Goal: Obtain resource: Obtain resource

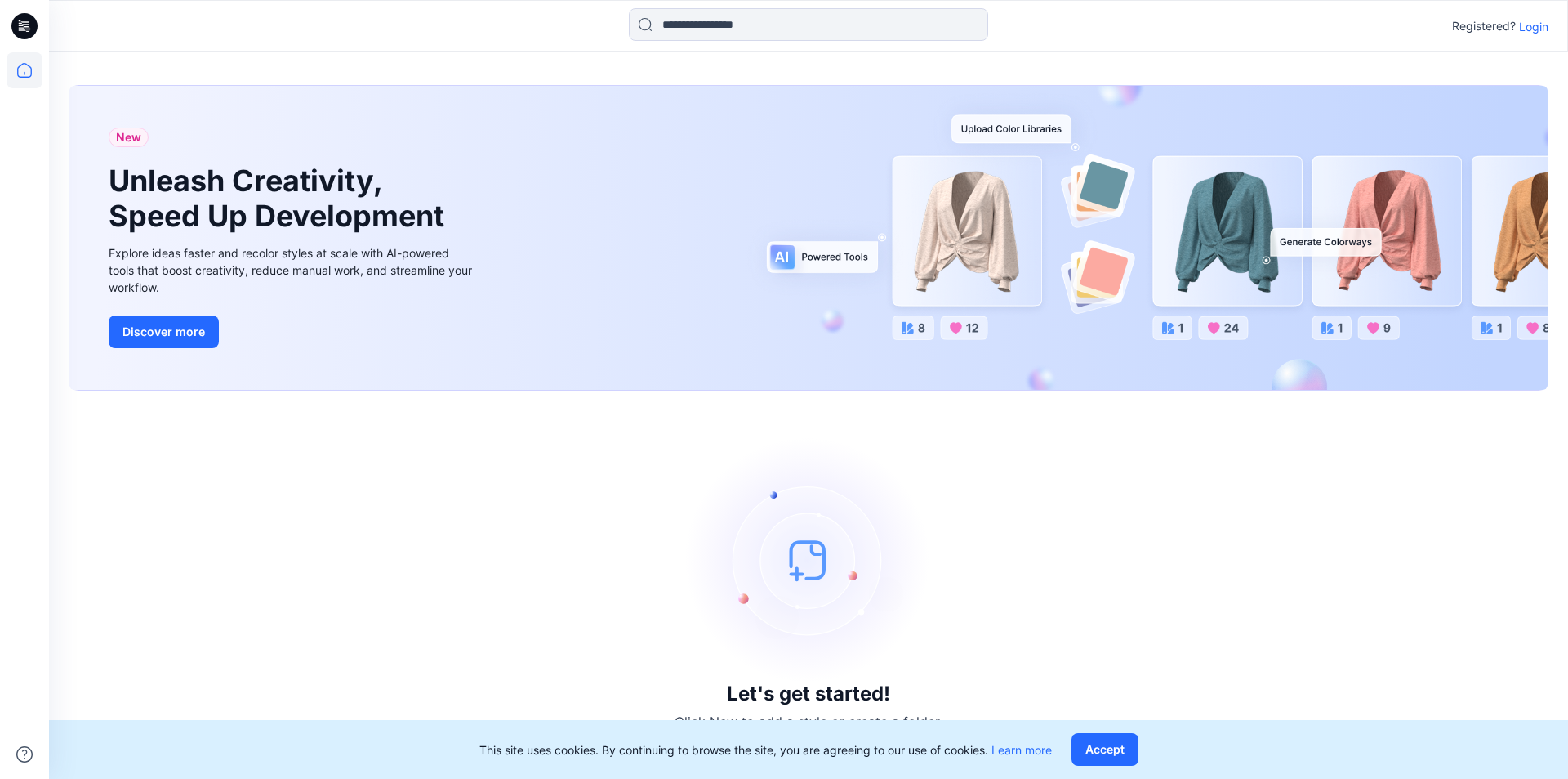
click at [1531, 28] on p "Login" at bounding box center [1533, 26] width 29 height 17
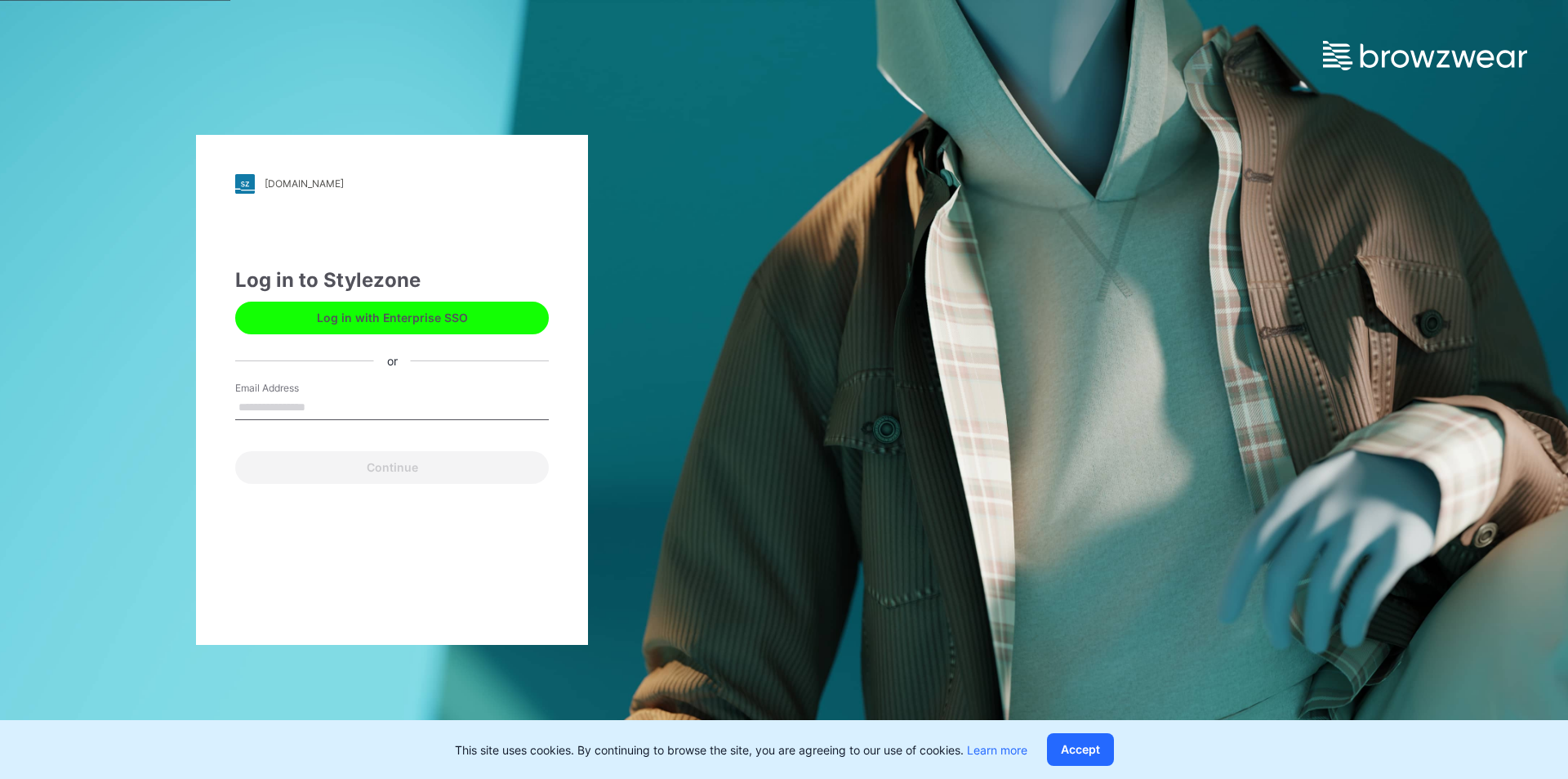
click at [298, 399] on input "Email Address" at bounding box center [392, 407] width 314 height 25
type input "**********"
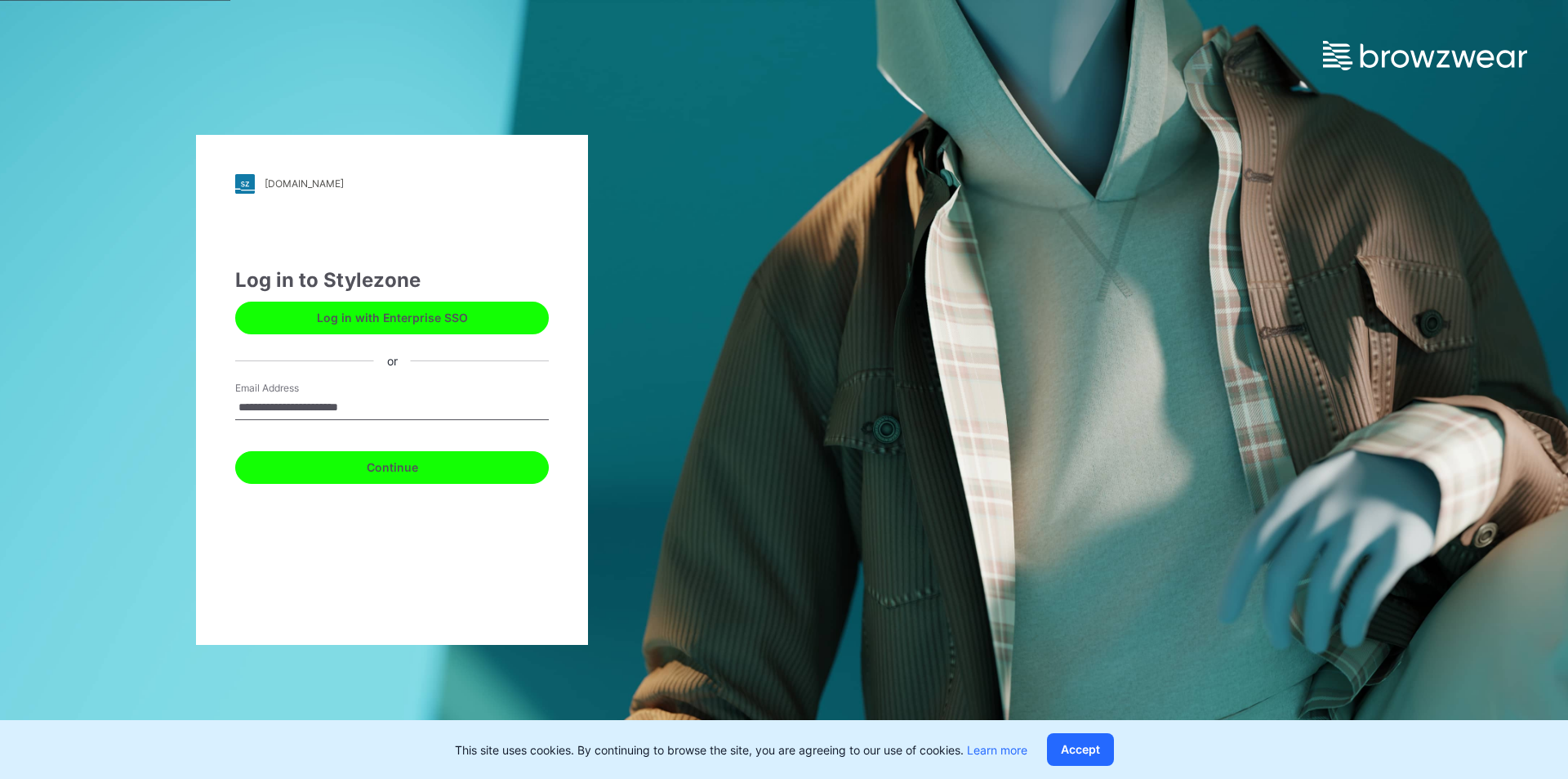
click at [360, 463] on button "Continue" at bounding box center [392, 468] width 314 height 33
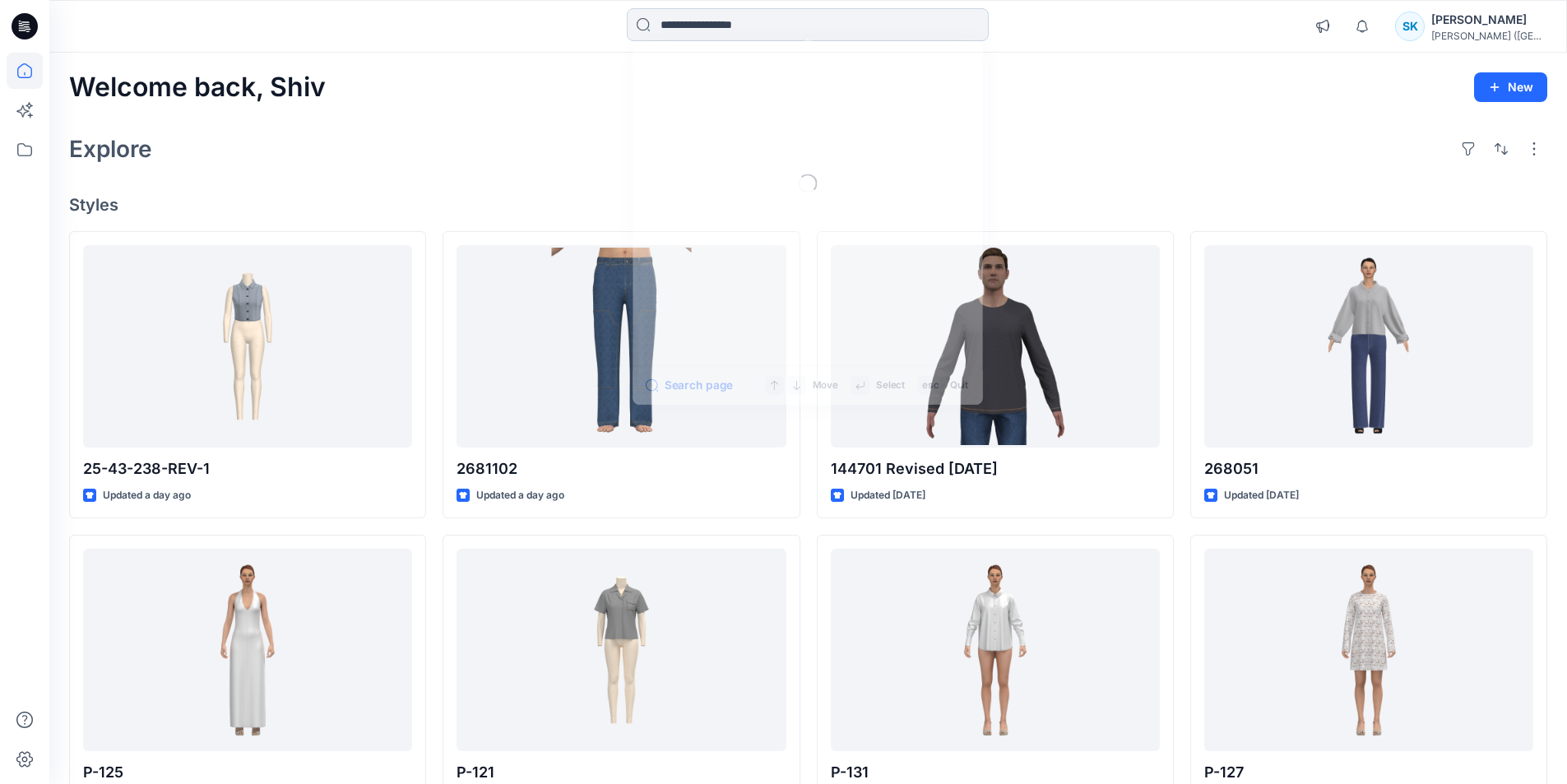
click at [666, 19] on input at bounding box center [808, 25] width 362 height 33
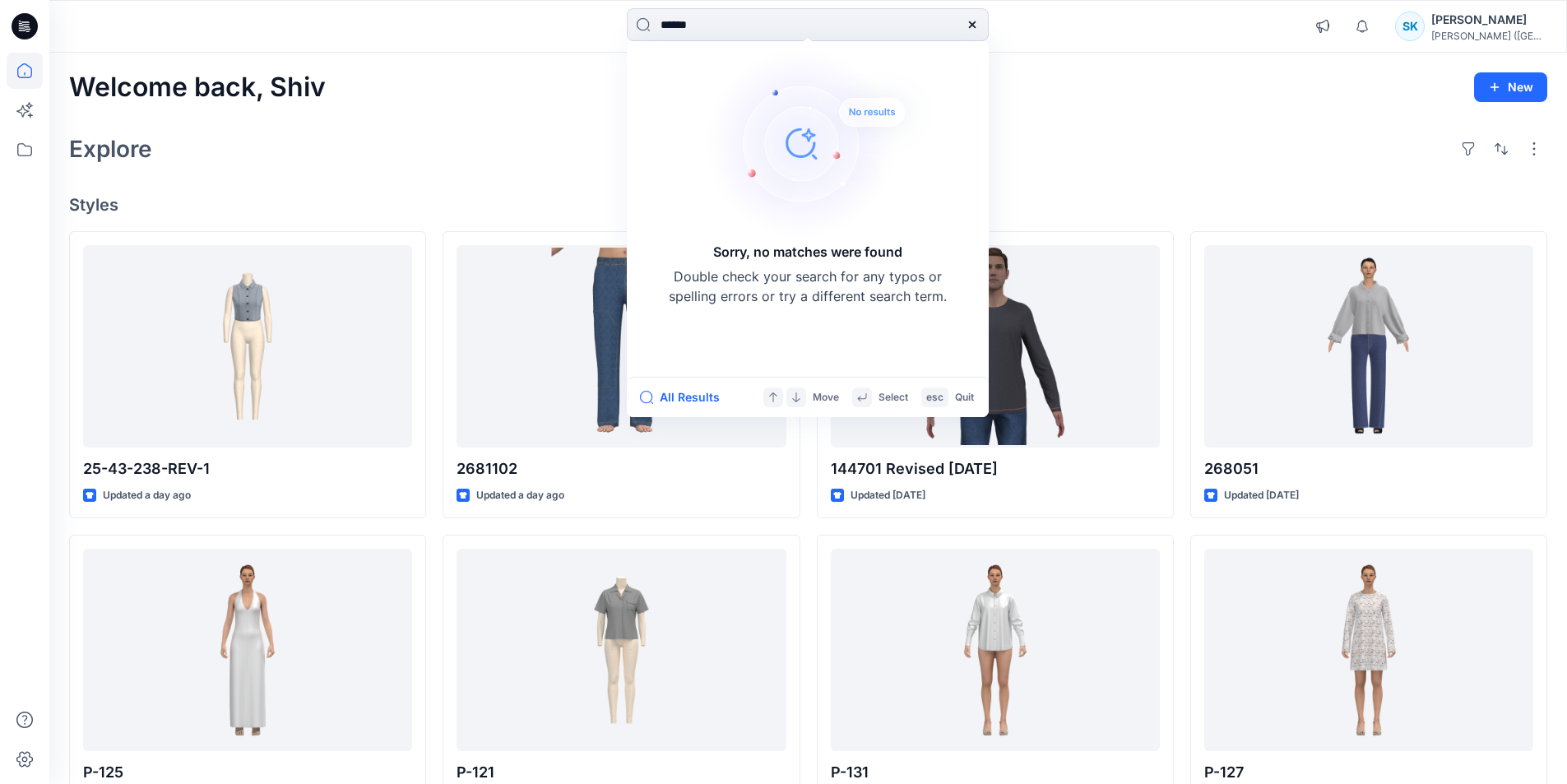
drag, startPoint x: 736, startPoint y: 28, endPoint x: 483, endPoint y: -4, distance: 255.0
click at [483, 0] on html "****** Sorry, no matches were found Double check your search for any typos or s…" at bounding box center [784, 602] width 1567 height 1204
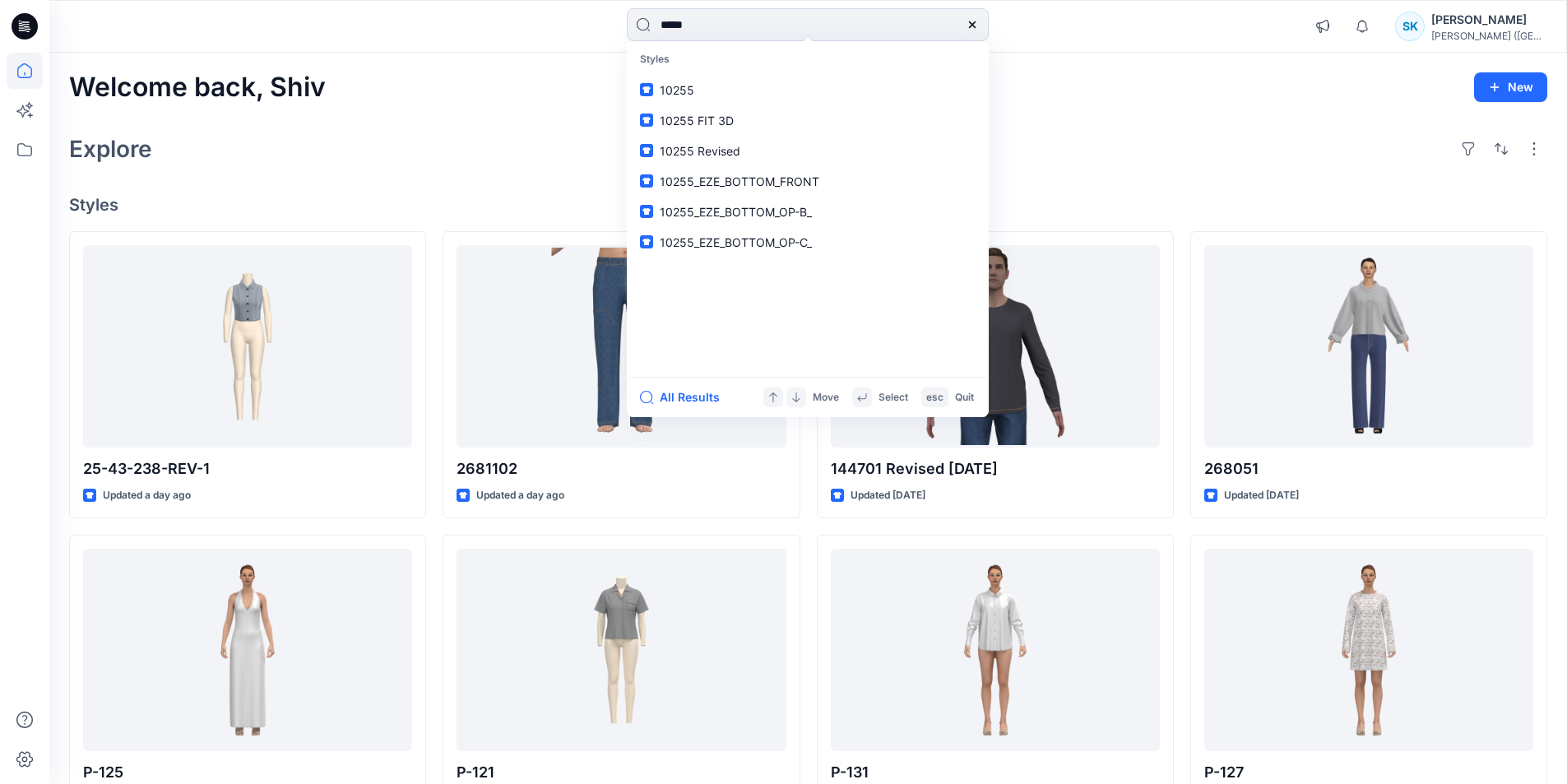
type input "*****"
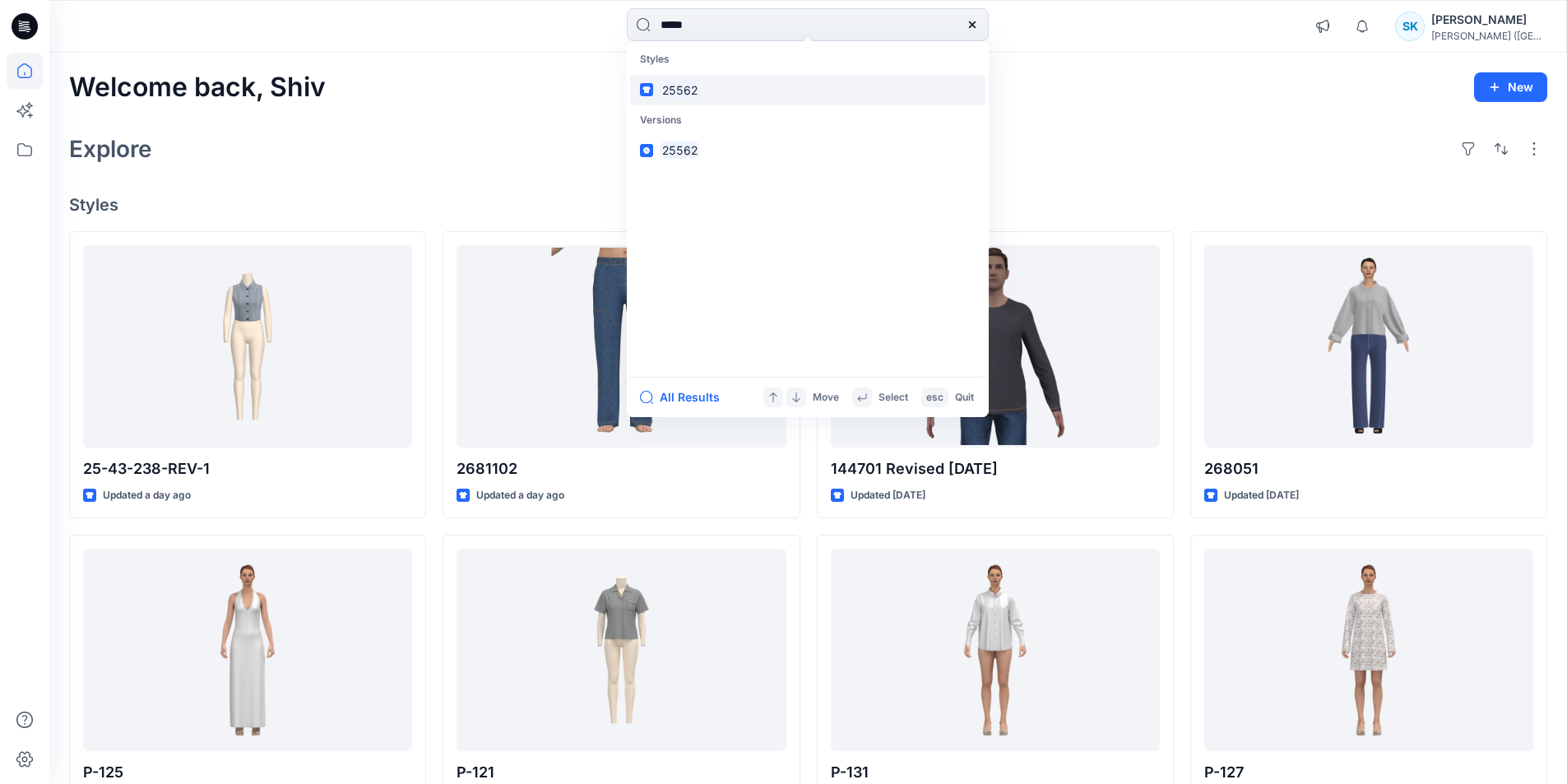
click at [674, 92] on mark "25562" at bounding box center [680, 90] width 40 height 19
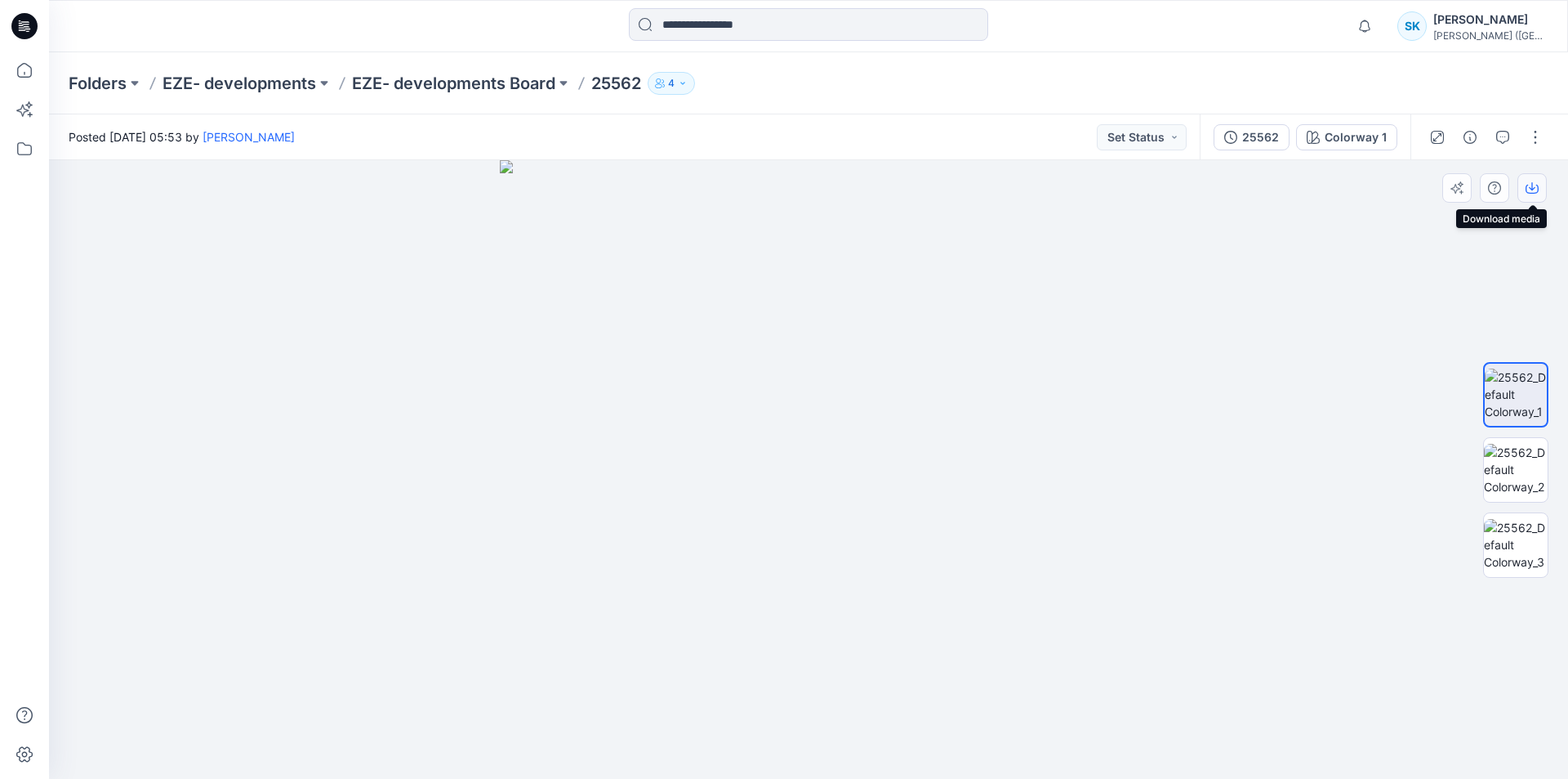
click at [1530, 186] on icon "button" at bounding box center [1531, 188] width 13 height 13
click at [0, 0] on icon "button" at bounding box center [0, 0] width 0 height 0
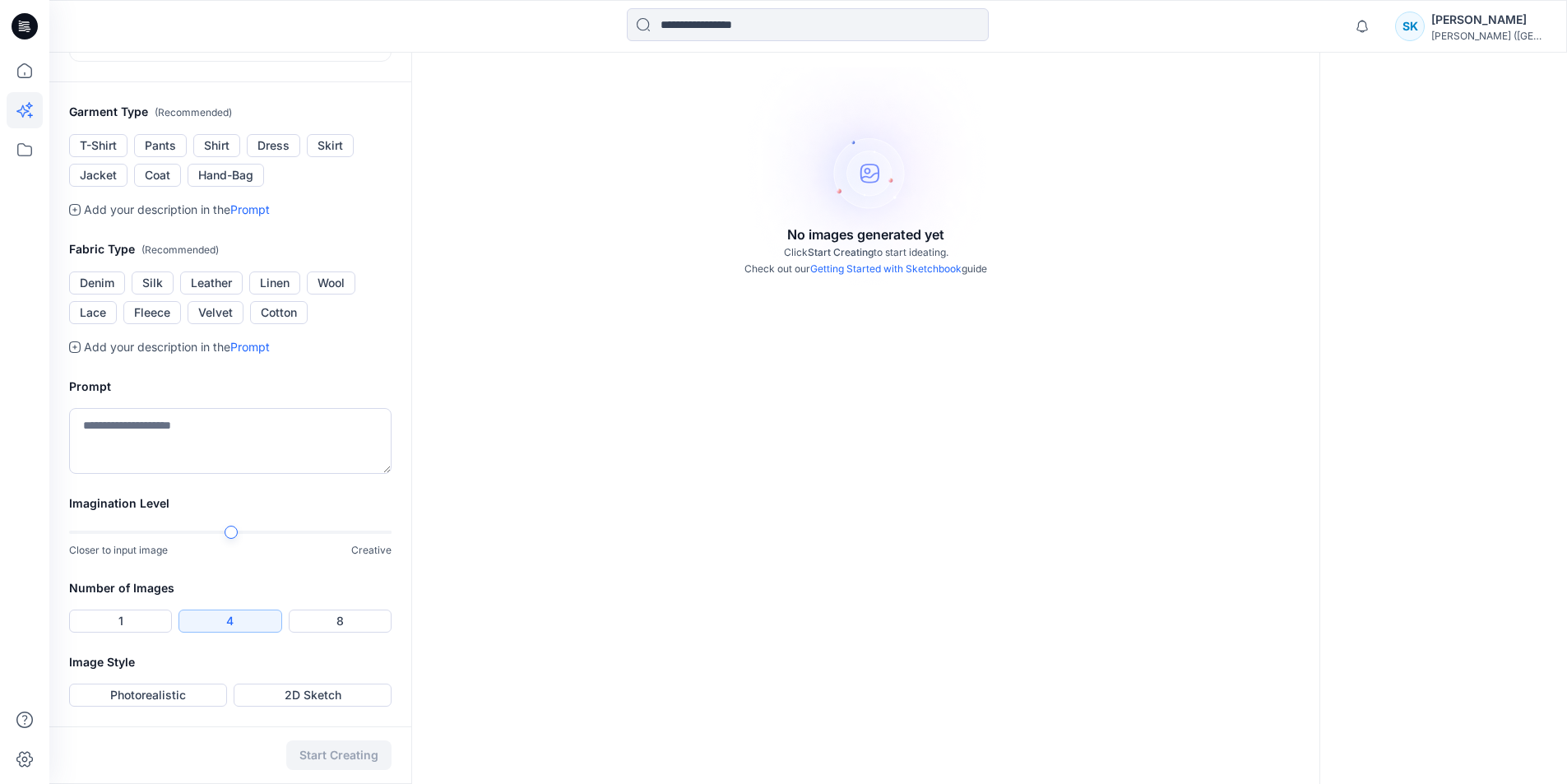
scroll to position [459, 0]
click at [280, 697] on button "2D Sketch" at bounding box center [313, 694] width 158 height 23
click at [324, 750] on button "Start Creating" at bounding box center [338, 755] width 106 height 29
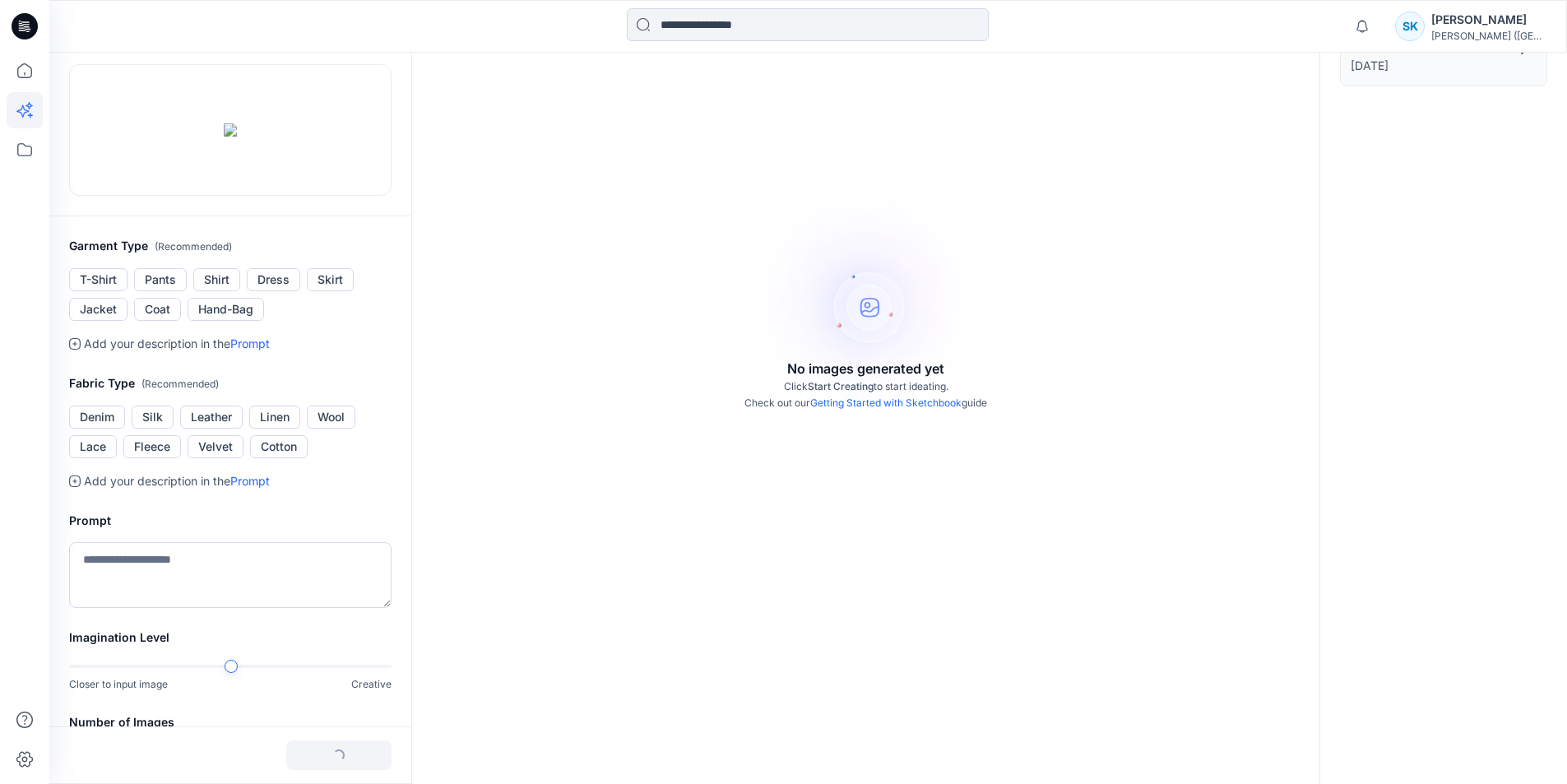
scroll to position [130, 0]
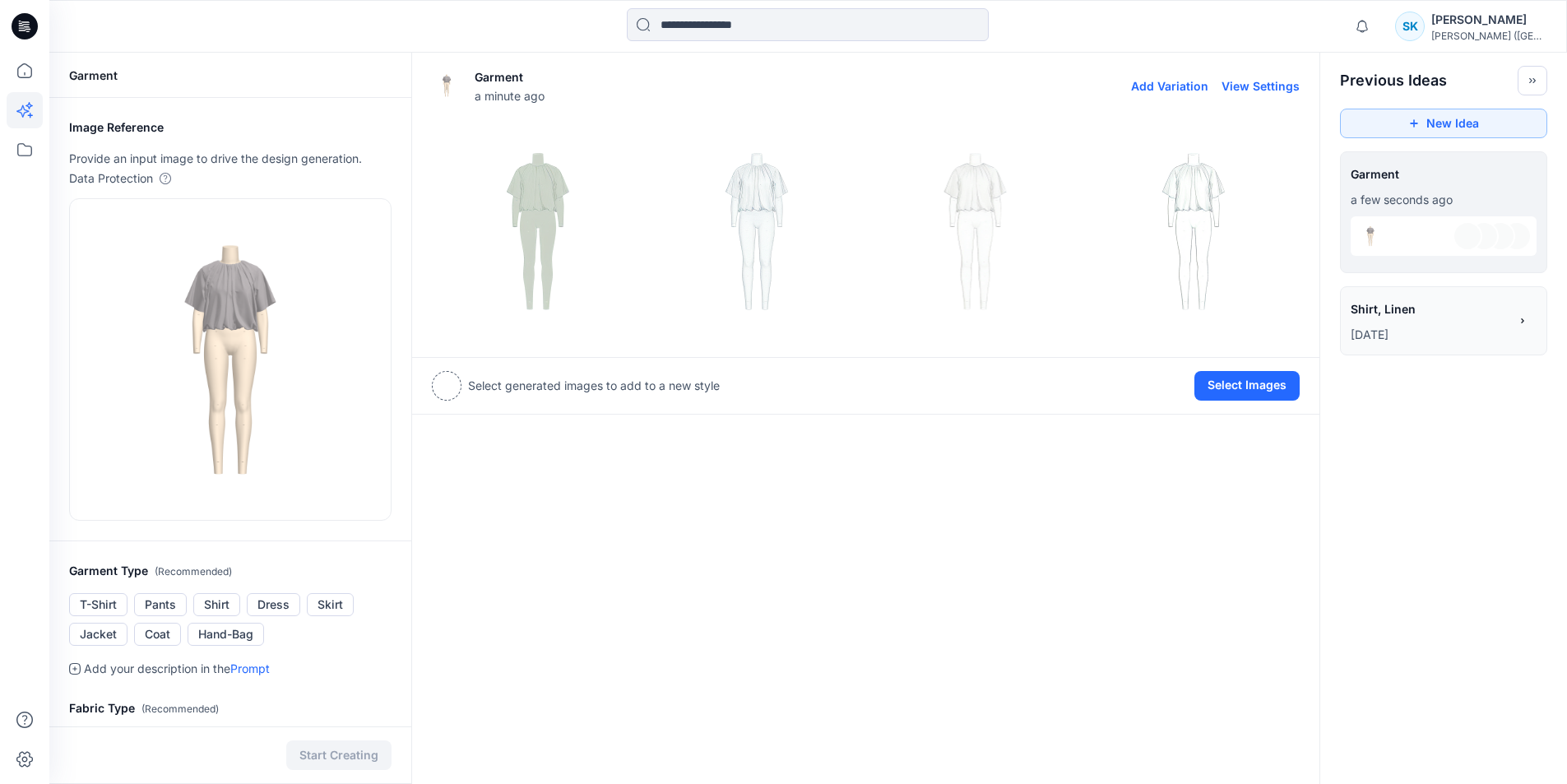
click at [753, 191] on img at bounding box center [756, 231] width 211 height 210
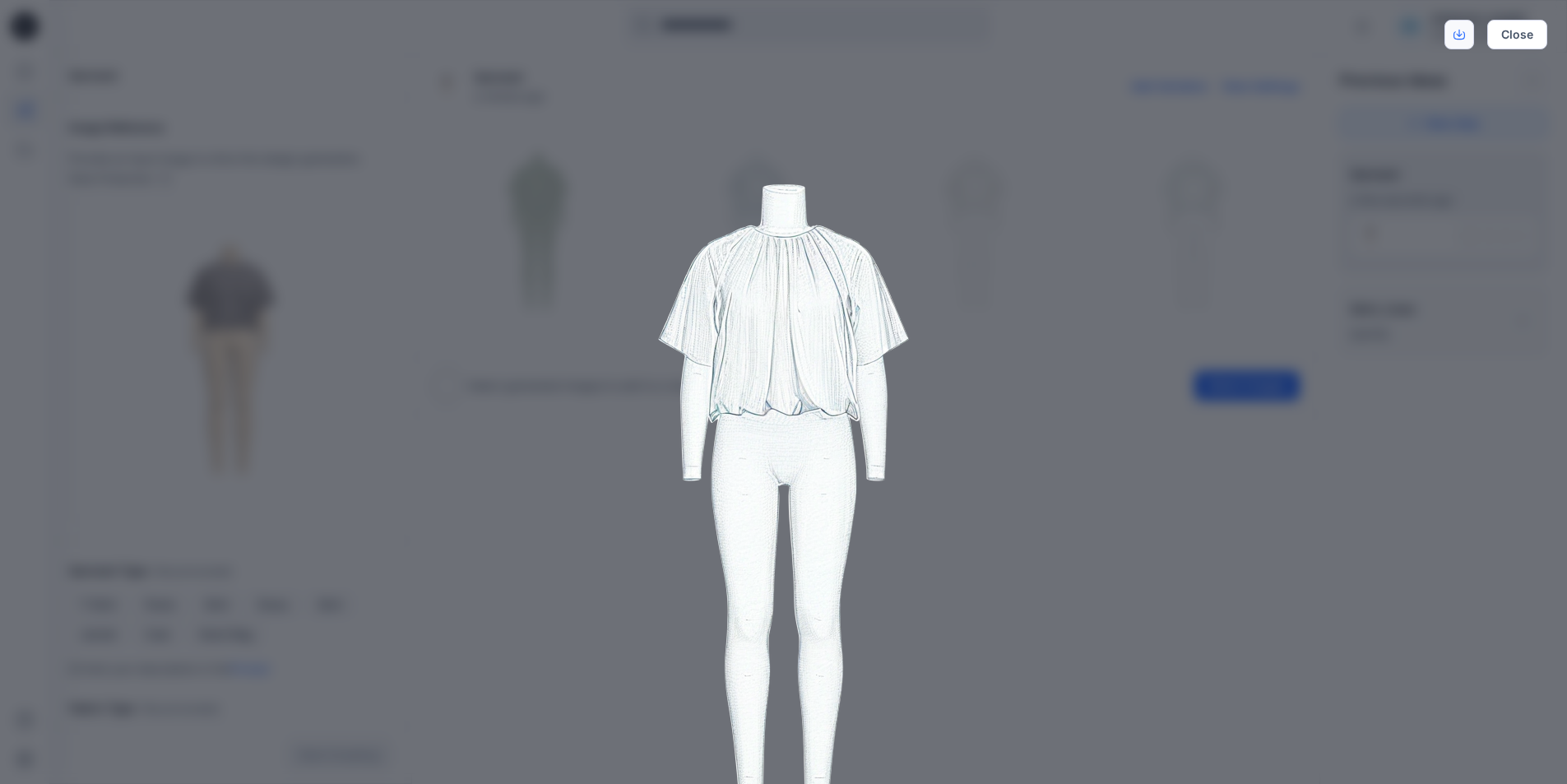
click at [1458, 29] on icon "Download" at bounding box center [1459, 34] width 12 height 12
click at [850, 737] on img at bounding box center [784, 496] width 842 height 842
click at [1028, 561] on img at bounding box center [784, 496] width 842 height 842
drag, startPoint x: 1524, startPoint y: 30, endPoint x: 1509, endPoint y: 37, distance: 16.6
click at [1523, 30] on button "Close" at bounding box center [1516, 34] width 60 height 29
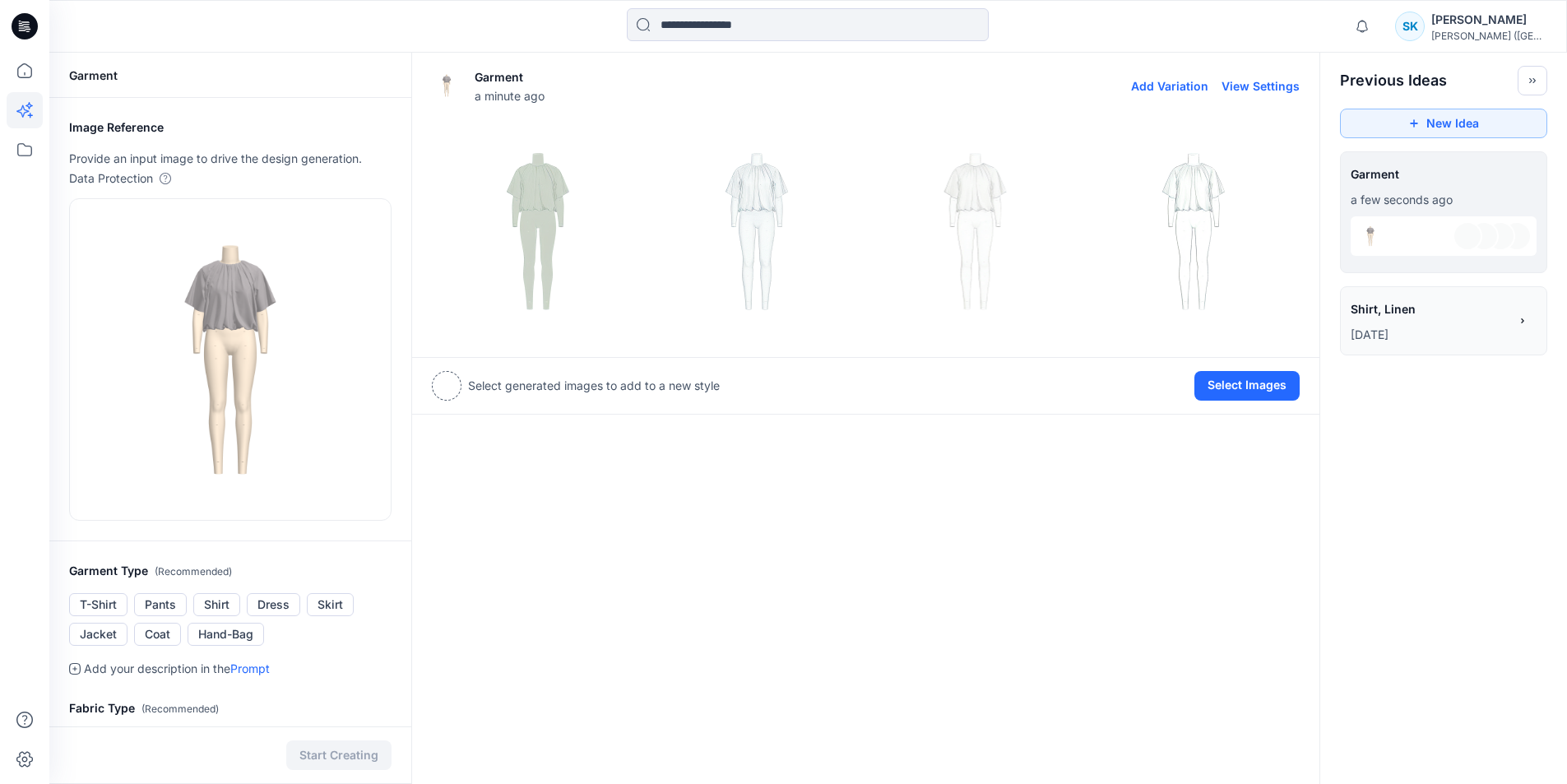
click at [974, 185] on img at bounding box center [975, 231] width 211 height 210
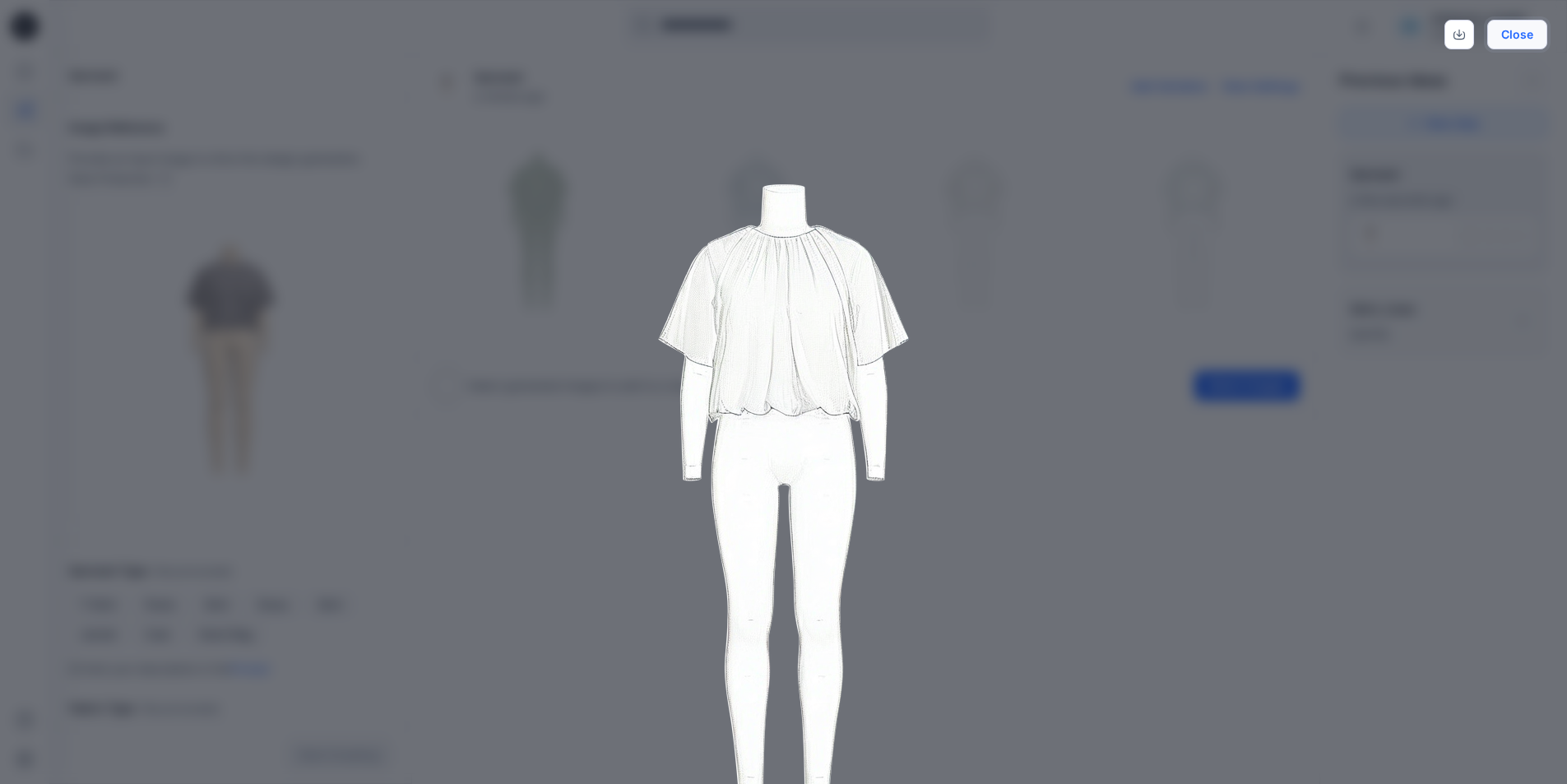
click at [1510, 33] on button "Close" at bounding box center [1516, 34] width 60 height 29
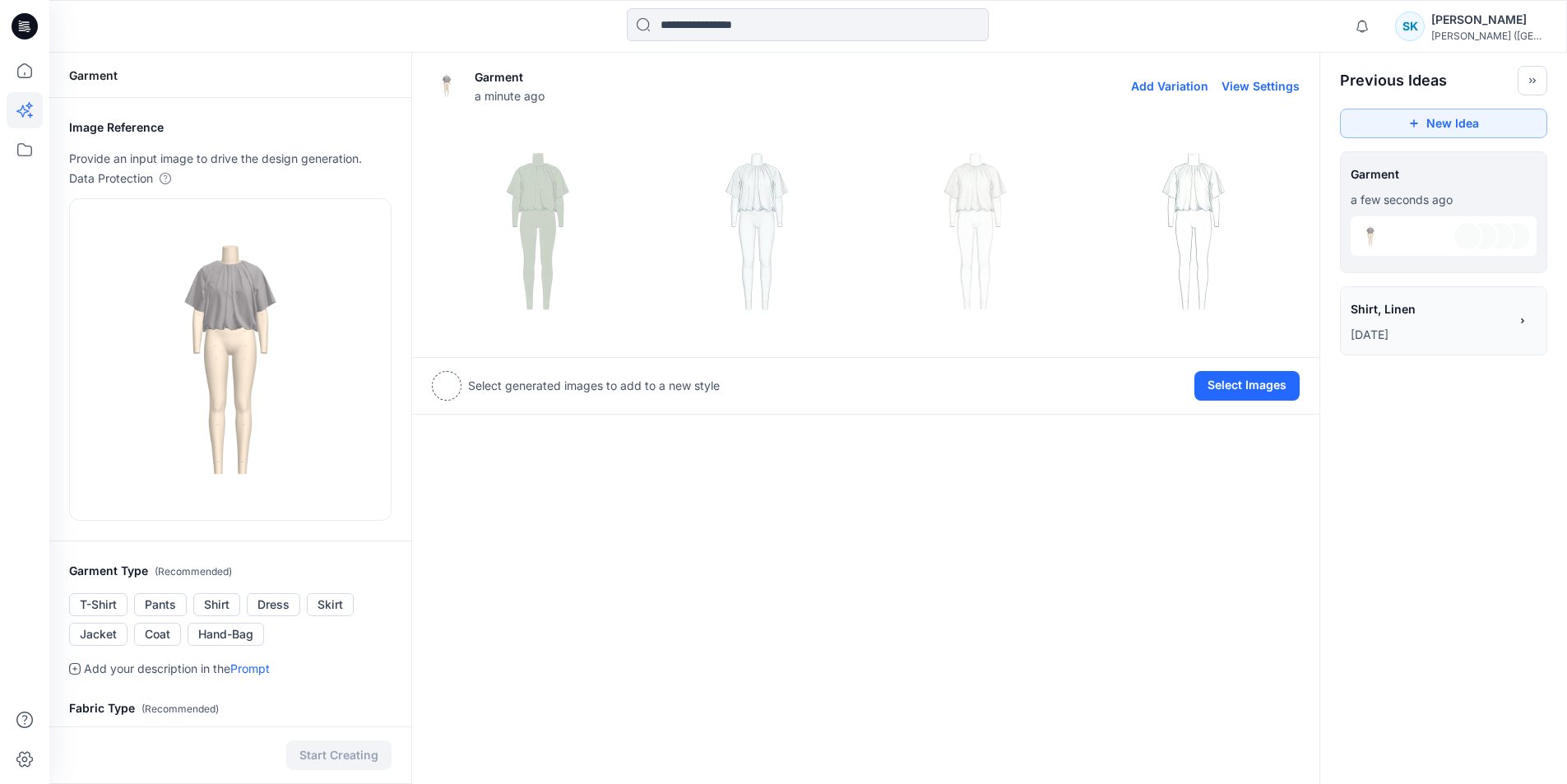
click at [1198, 173] on img at bounding box center [1194, 231] width 211 height 210
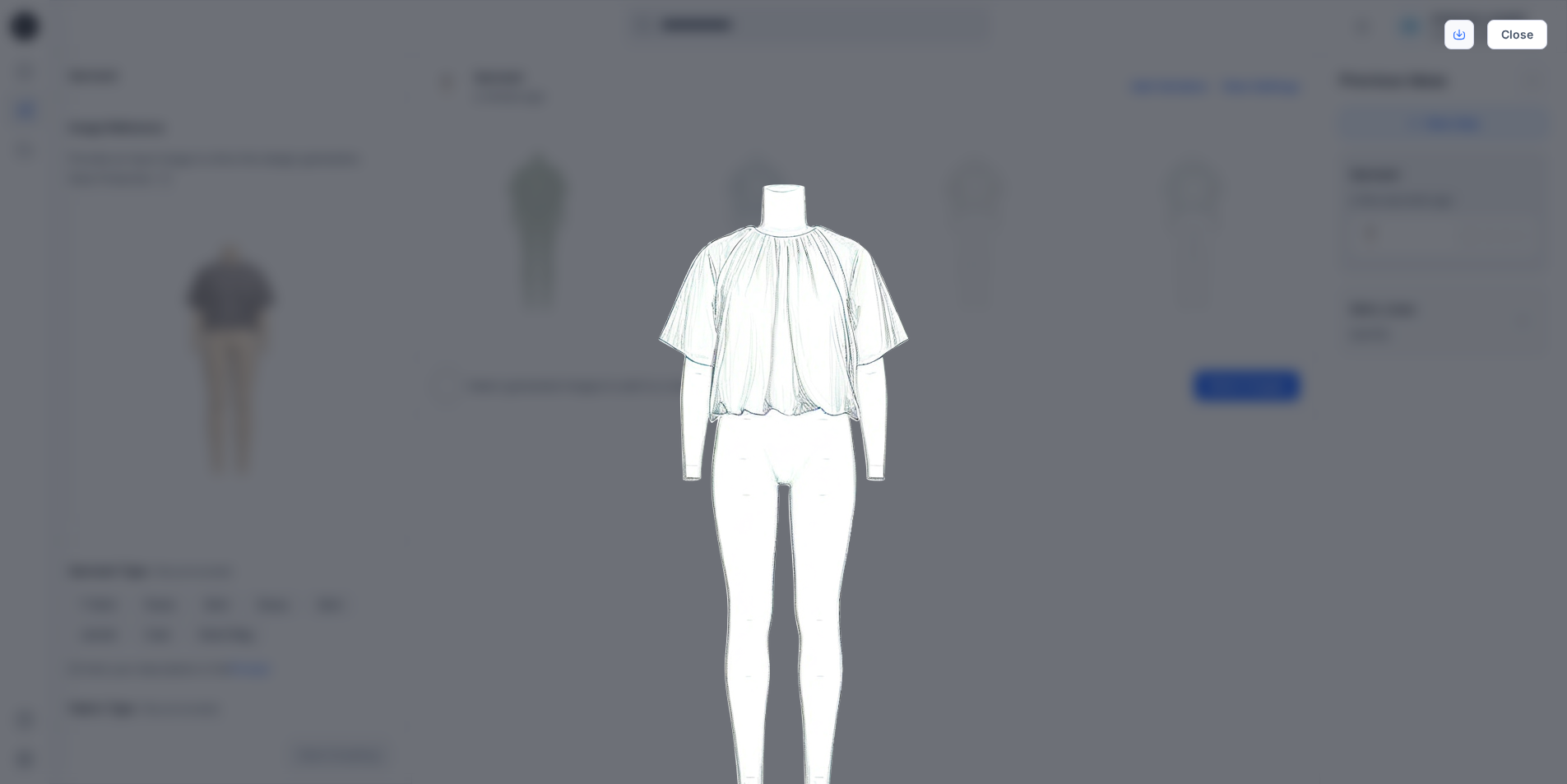
click at [1455, 31] on icon "Download" at bounding box center [1459, 34] width 12 height 12
click at [1002, 535] on img at bounding box center [784, 496] width 842 height 842
click at [1526, 36] on button "Close" at bounding box center [1516, 34] width 60 height 29
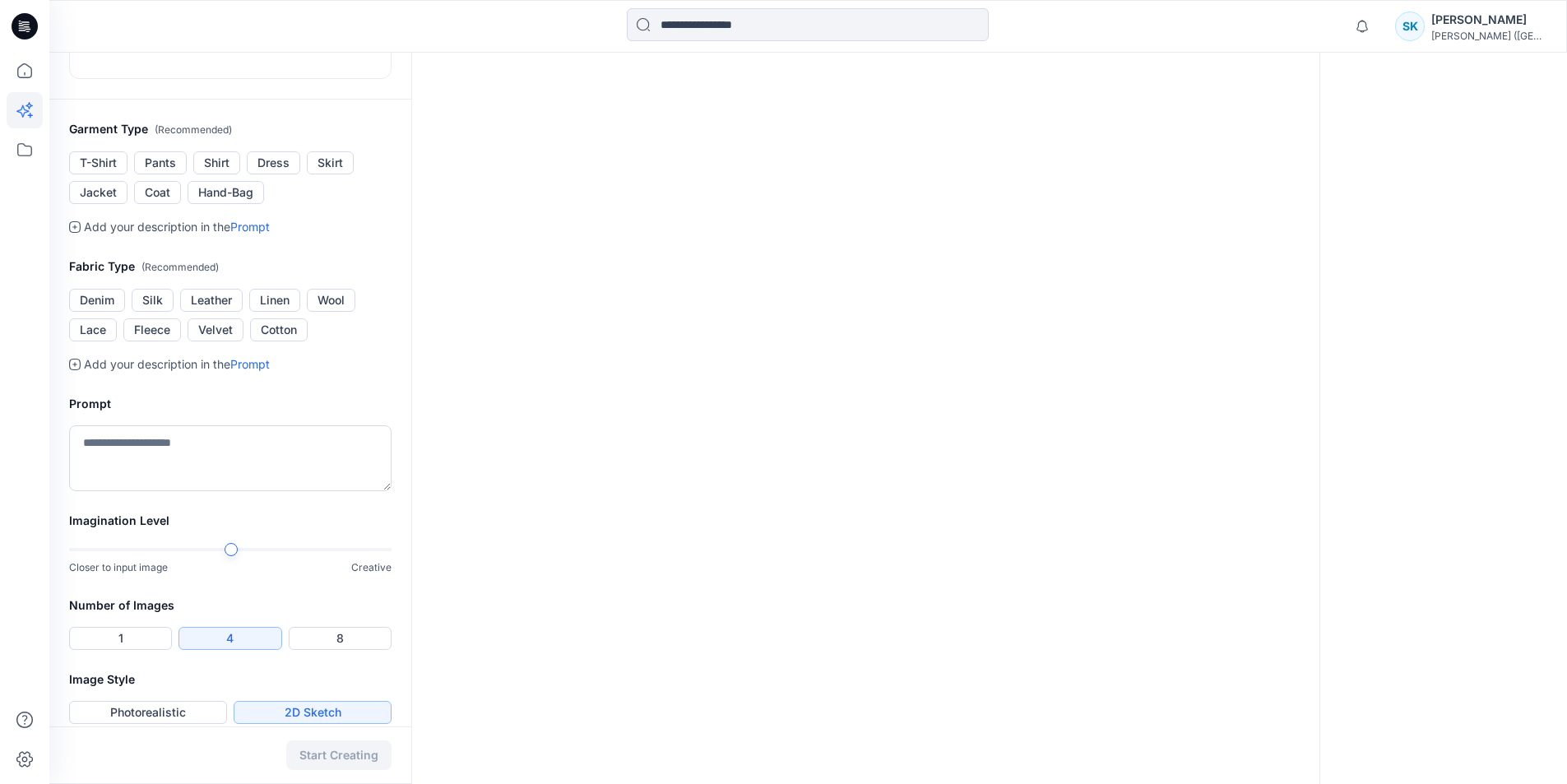
scroll to position [459, 0]
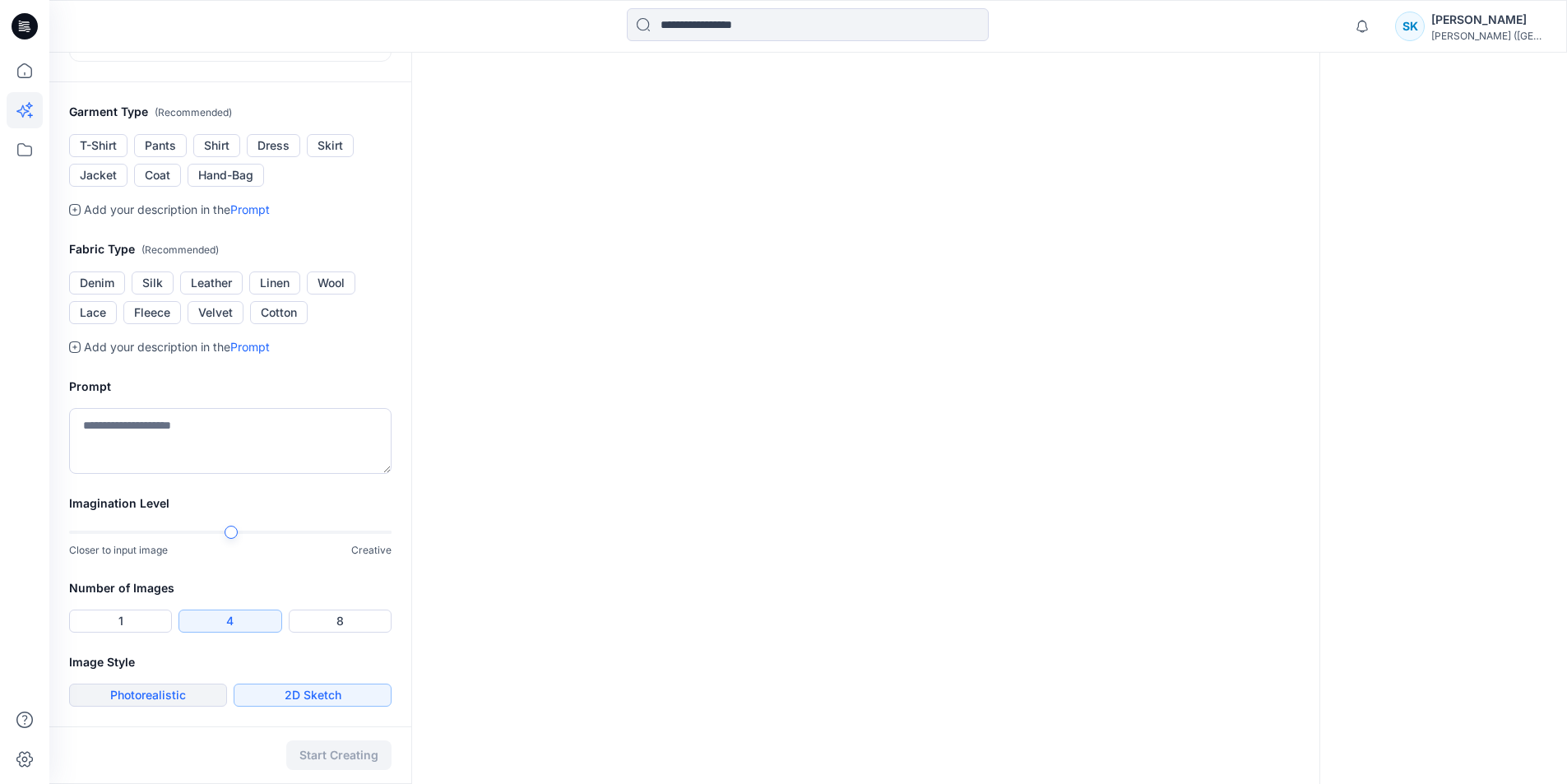
click at [116, 693] on button "Photorealistic" at bounding box center [148, 694] width 158 height 23
click at [339, 755] on button "Start Creating" at bounding box center [338, 755] width 106 height 29
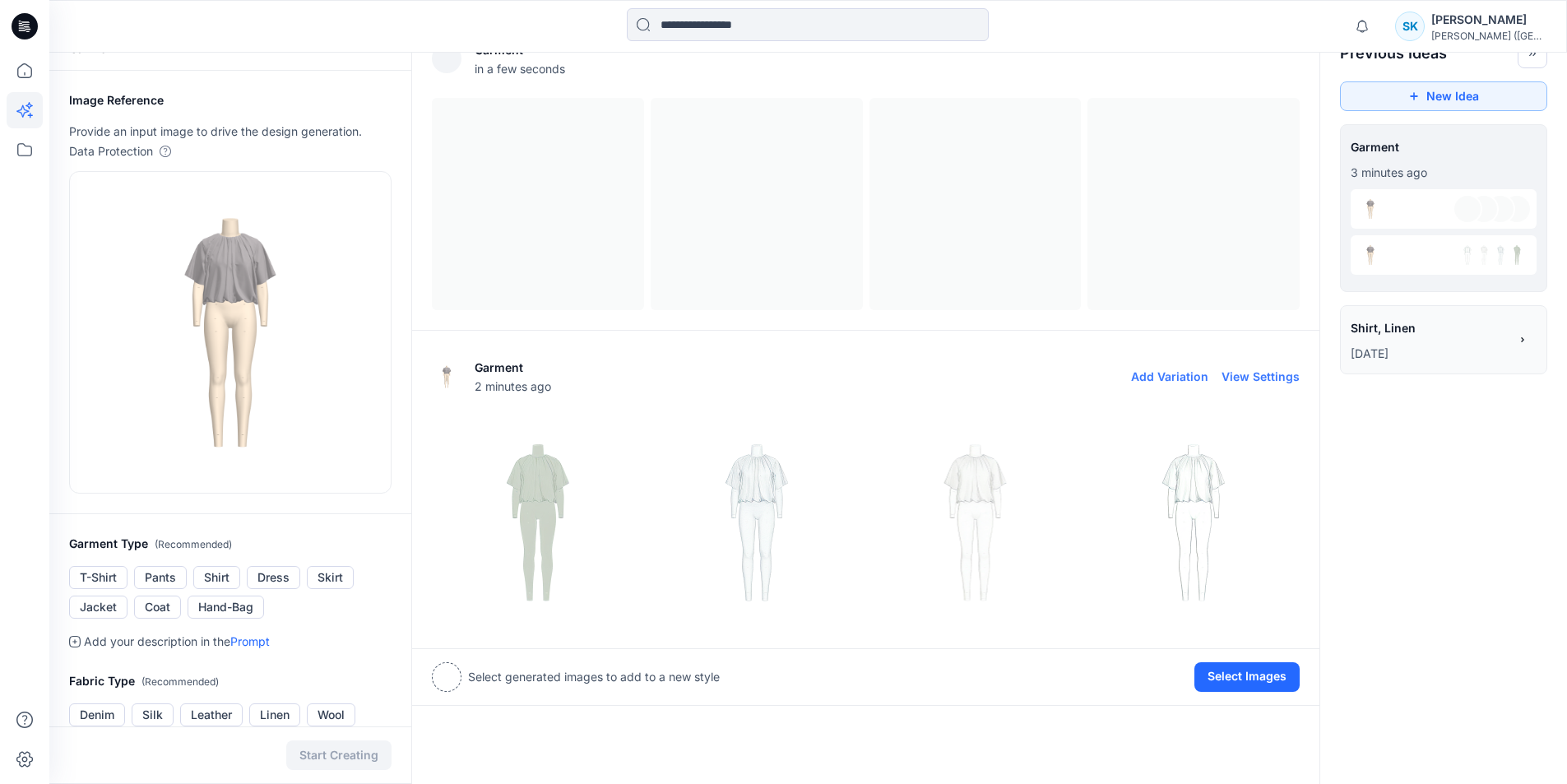
scroll to position [0, 0]
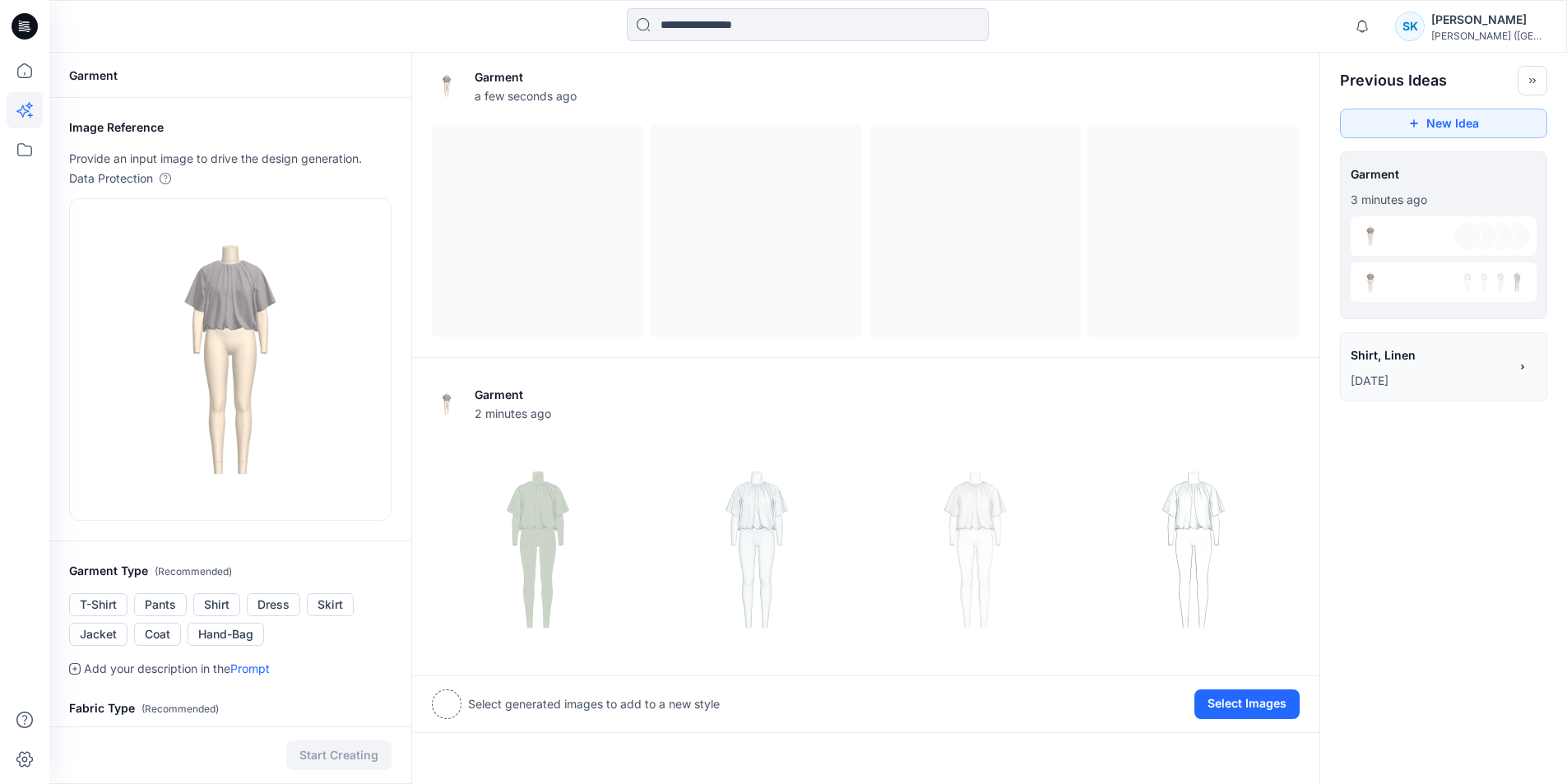
click at [1408, 282] on div at bounding box center [1444, 281] width 186 height 40
